Goal: Task Accomplishment & Management: Use online tool/utility

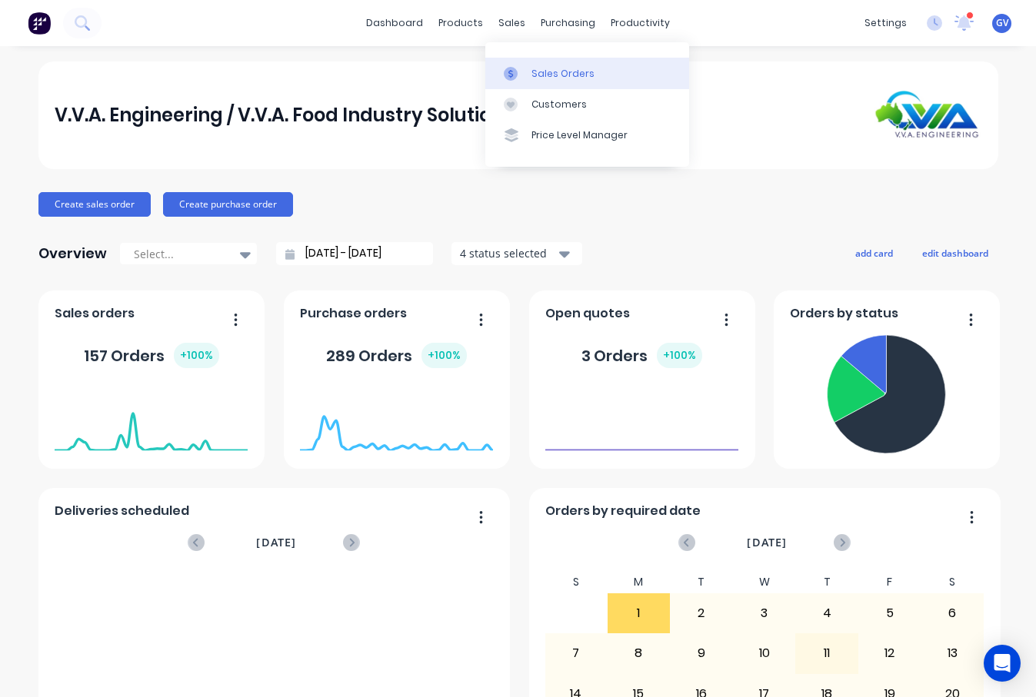
click at [546, 75] on div "Sales Orders" at bounding box center [562, 74] width 63 height 14
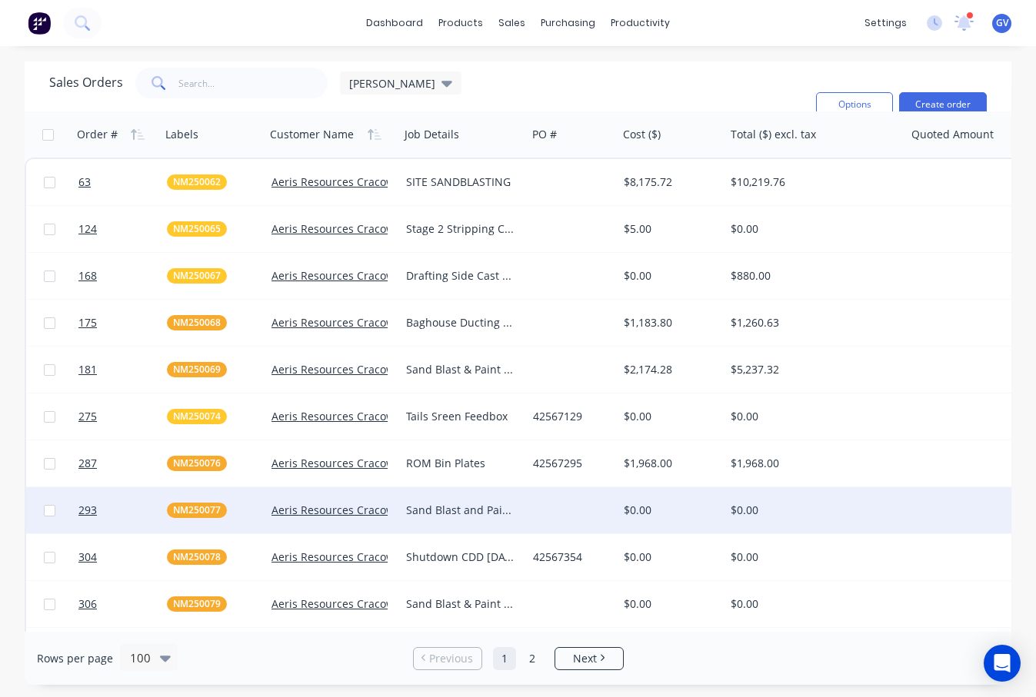
click at [258, 511] on div "NM250077" at bounding box center [213, 510] width 92 height 15
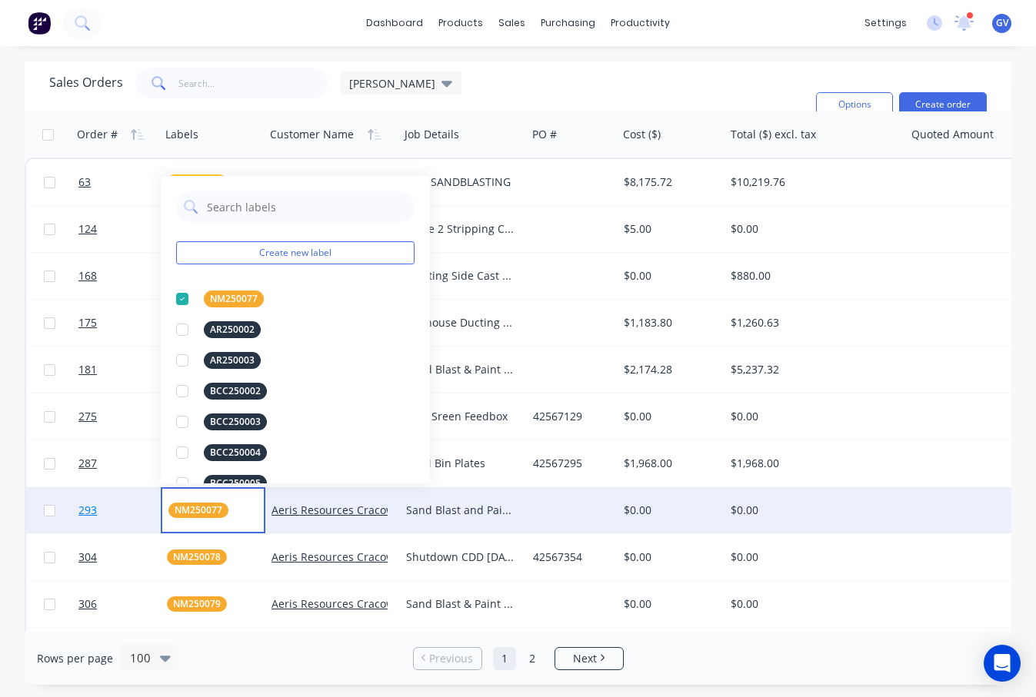
click at [124, 507] on link "293" at bounding box center [122, 510] width 88 height 46
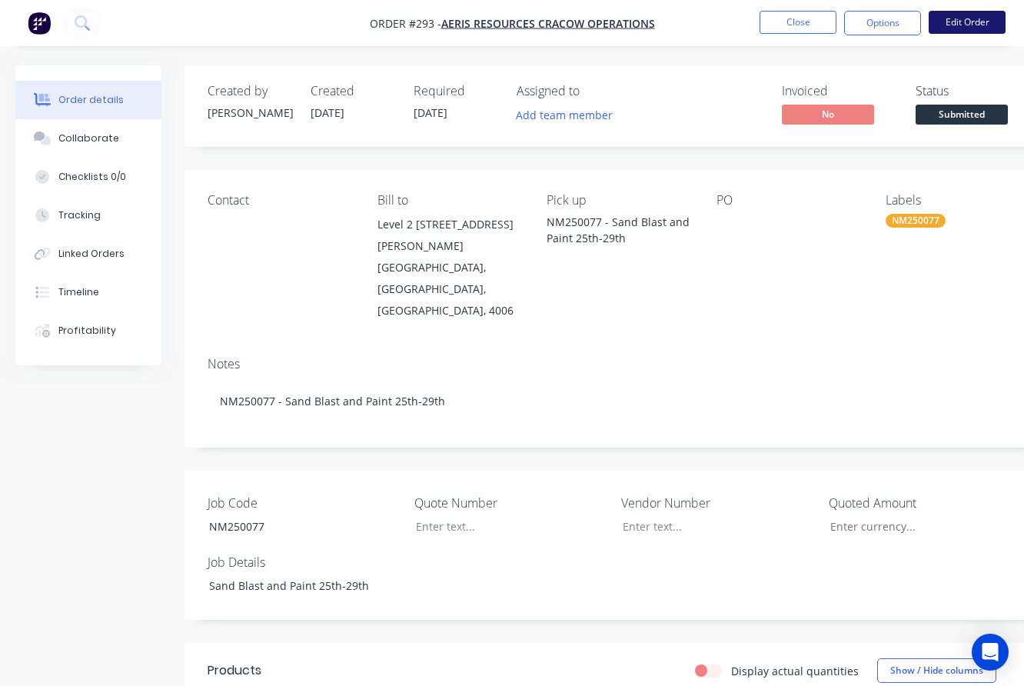
click at [960, 18] on button "Edit Order" at bounding box center [967, 22] width 77 height 23
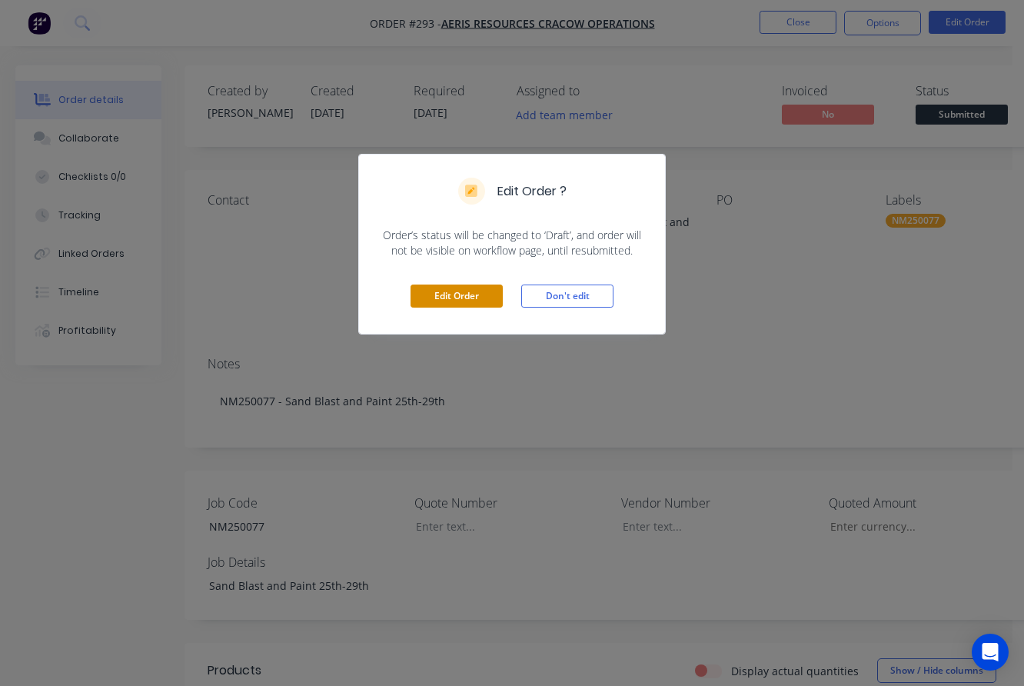
click at [474, 297] on button "Edit Order" at bounding box center [457, 295] width 92 height 23
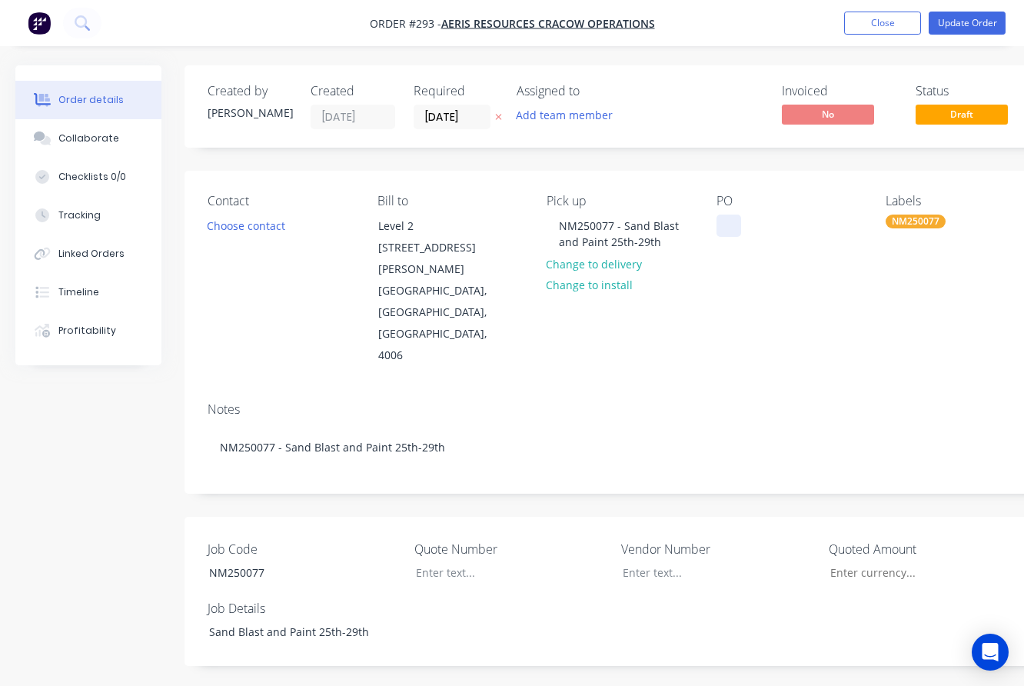
click at [737, 228] on div at bounding box center [729, 226] width 25 height 22
click at [880, 20] on button "Close" at bounding box center [882, 23] width 77 height 23
